Goal: Task Accomplishment & Management: Complete application form

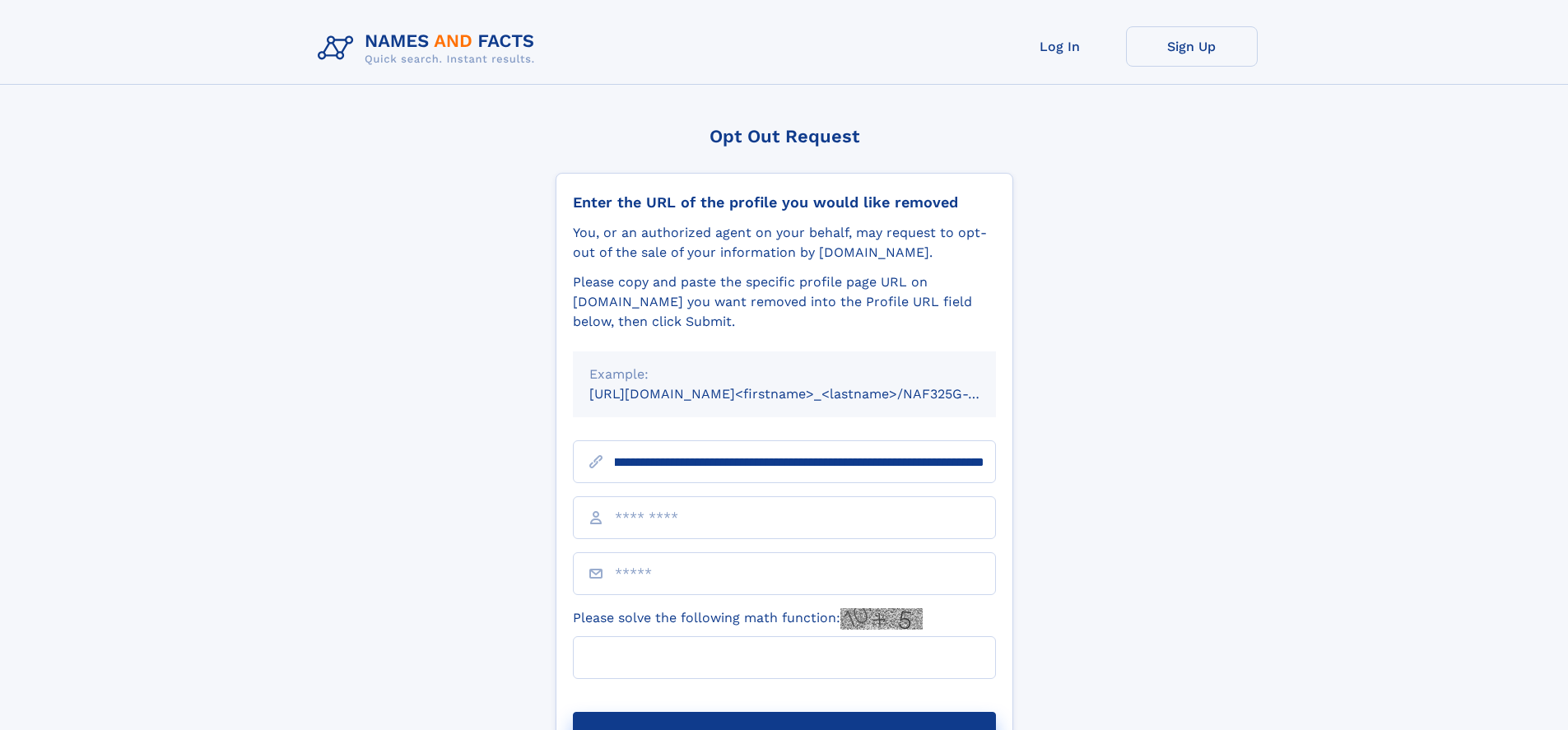
scroll to position [0, 191]
type input "**********"
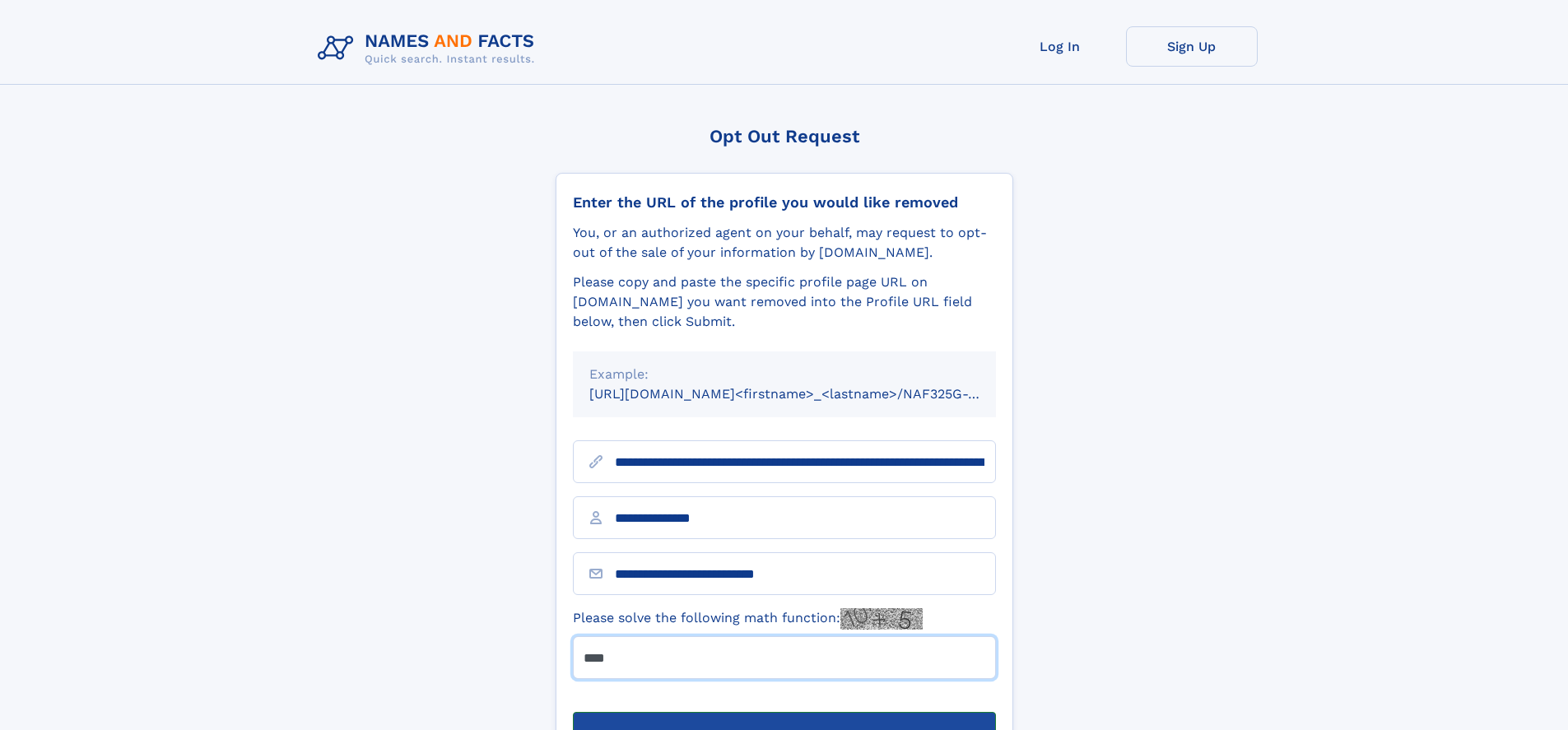
type input "****"
click at [784, 712] on button "Submit Opt Out Request" at bounding box center [784, 738] width 423 height 52
